Goal: Check status: Check status

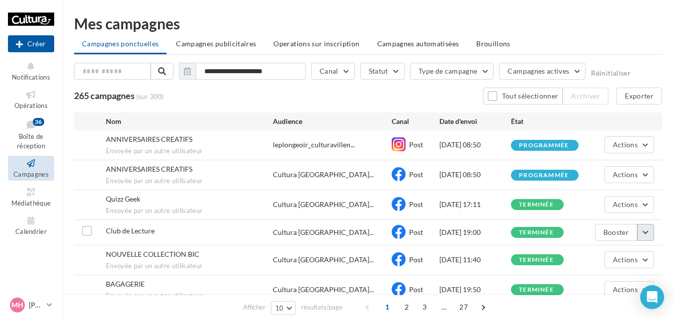
click at [647, 230] on button "button" at bounding box center [646, 232] width 17 height 17
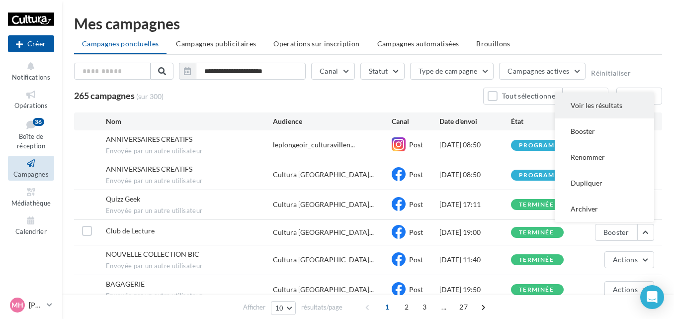
click at [587, 110] on button "Voir les résultats" at bounding box center [604, 106] width 99 height 26
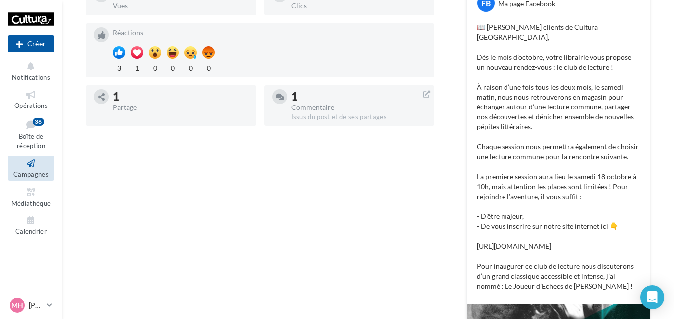
scroll to position [194, 0]
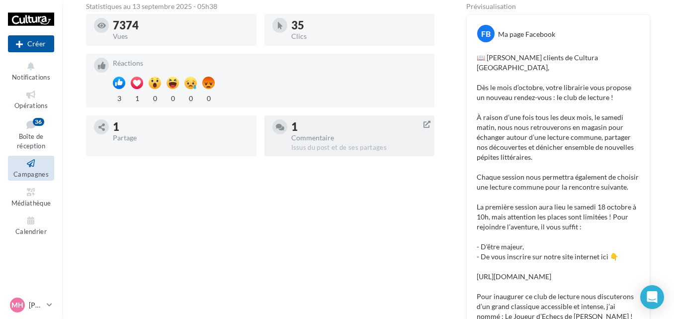
click at [340, 125] on div "1" at bounding box center [359, 126] width 136 height 11
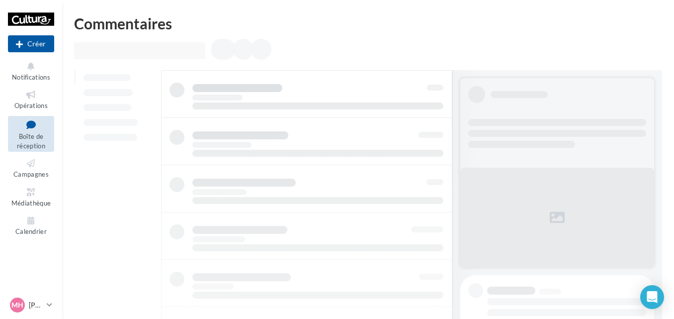
click at [30, 136] on span "Boîte de réception" at bounding box center [31, 140] width 28 height 17
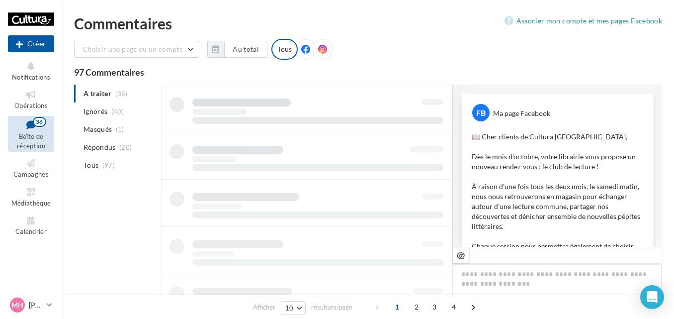
scroll to position [581, 0]
